Goal: Task Accomplishment & Management: Complete application form

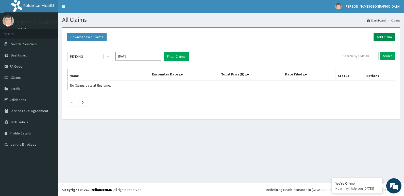
click at [382, 38] on link "Add Claim" at bounding box center [384, 37] width 22 height 9
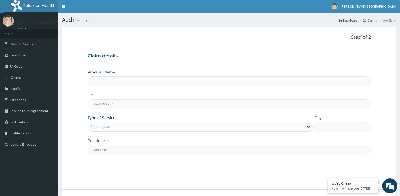
type input "[PERSON_NAME][GEOGRAPHIC_DATA]"
click at [146, 108] on input "HMO ID" at bounding box center [229, 104] width 284 height 10
click at [31, 67] on link "PA Code" at bounding box center [29, 66] width 58 height 11
